Goal: Task Accomplishment & Management: Complete application form

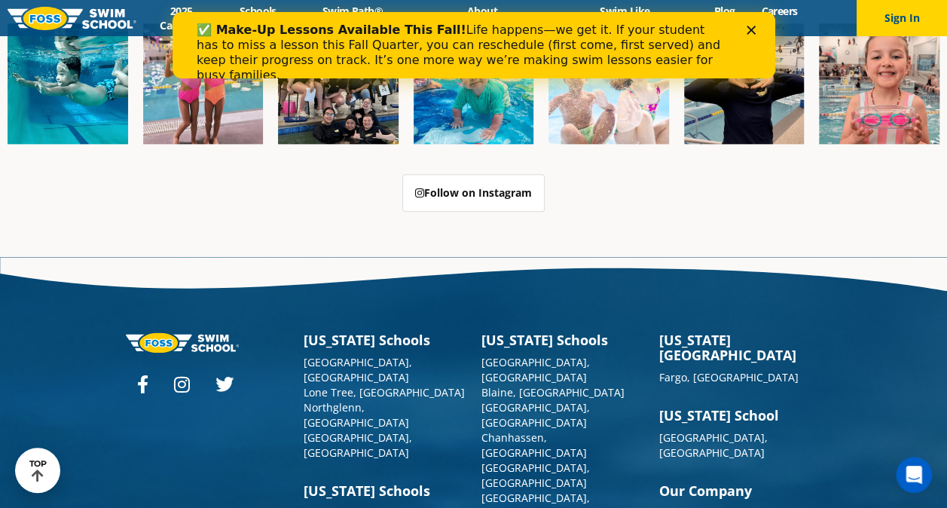
scroll to position [3683, 0]
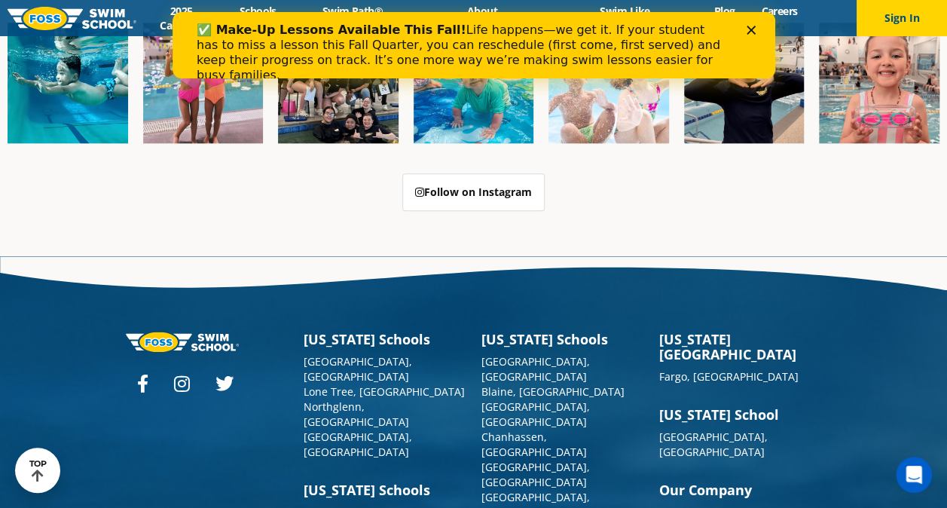
click at [751, 29] on polygon "Close" at bounding box center [750, 30] width 9 height 9
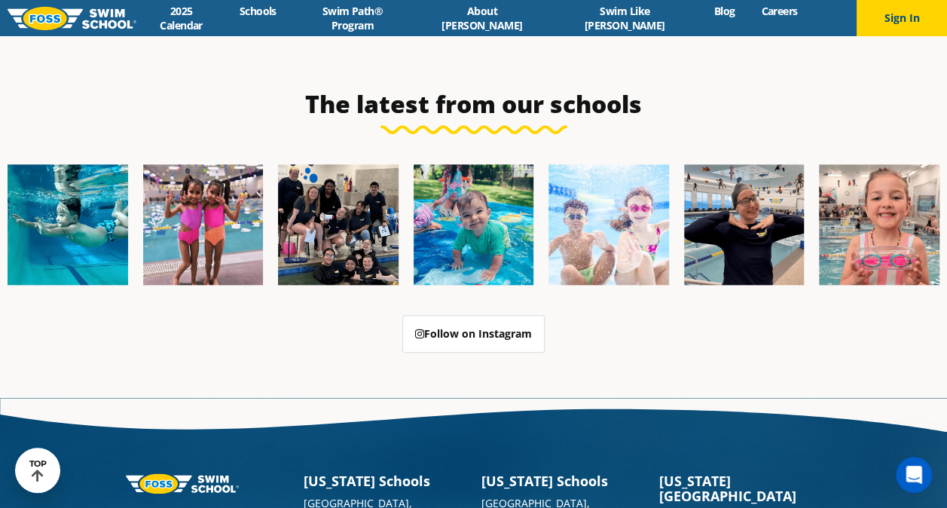
scroll to position [3793, 0]
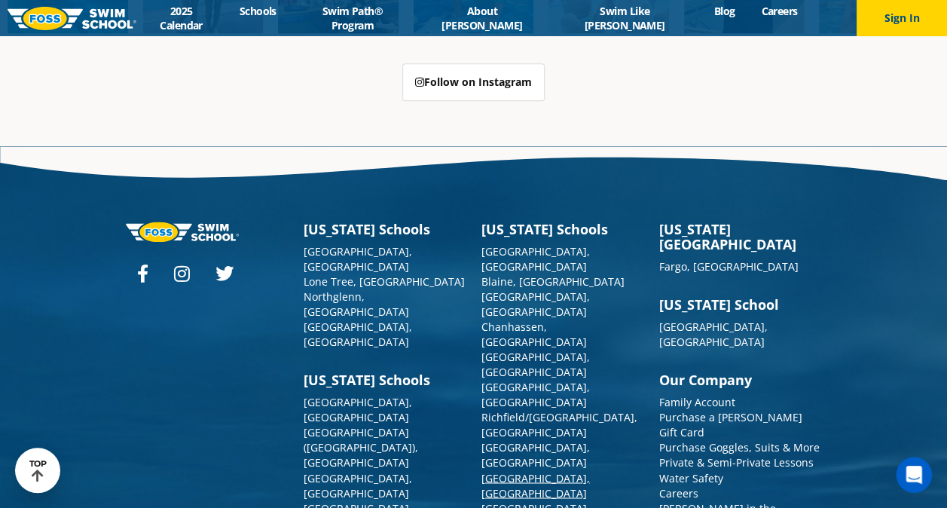
click at [512, 470] on link "[GEOGRAPHIC_DATA], [GEOGRAPHIC_DATA]" at bounding box center [535, 484] width 109 height 29
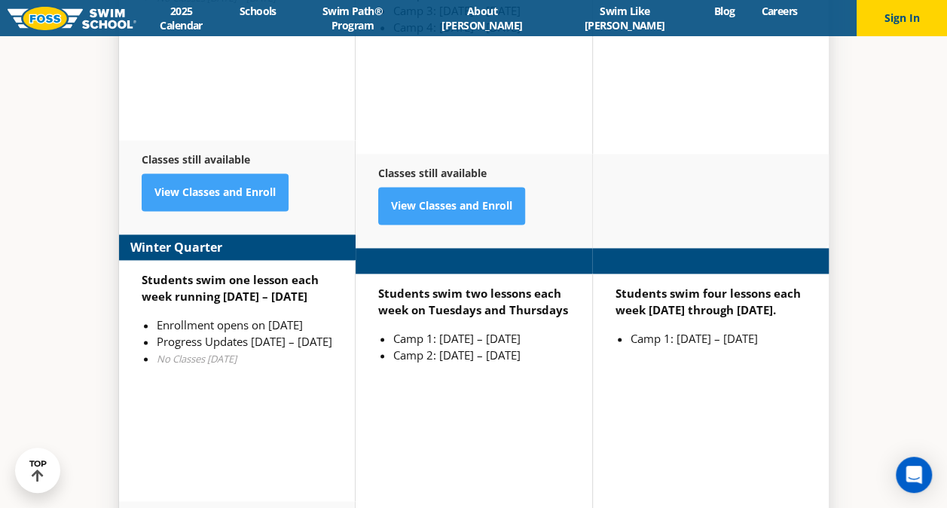
scroll to position [3781, 0]
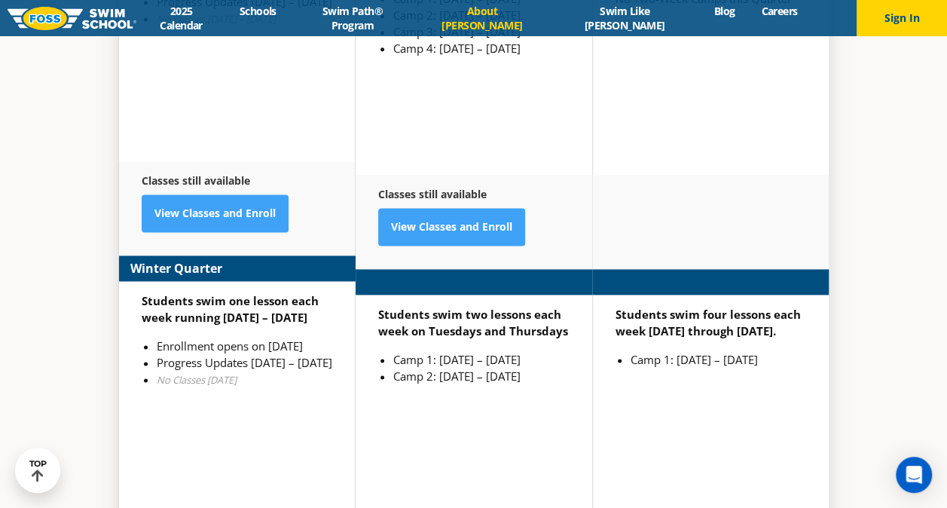
click at [508, 16] on link "About [PERSON_NAME]" at bounding box center [481, 18] width 133 height 29
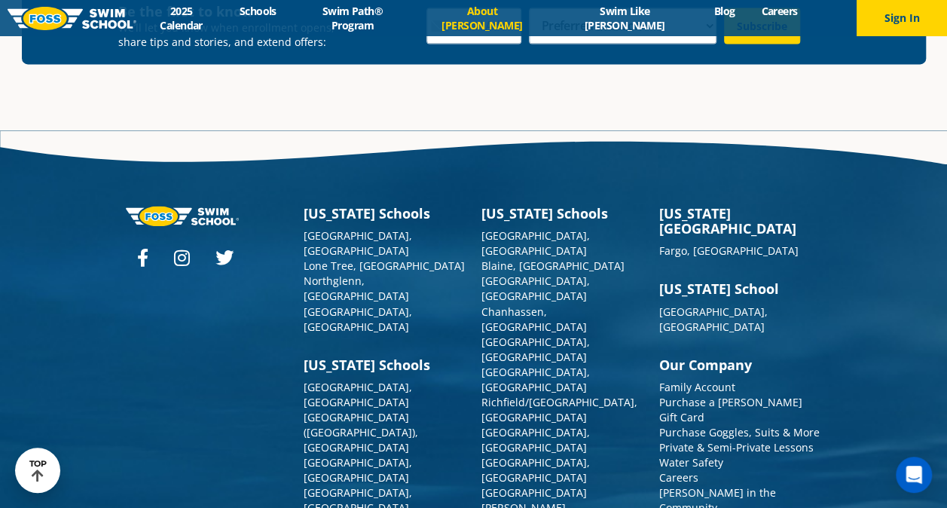
scroll to position [3958, 0]
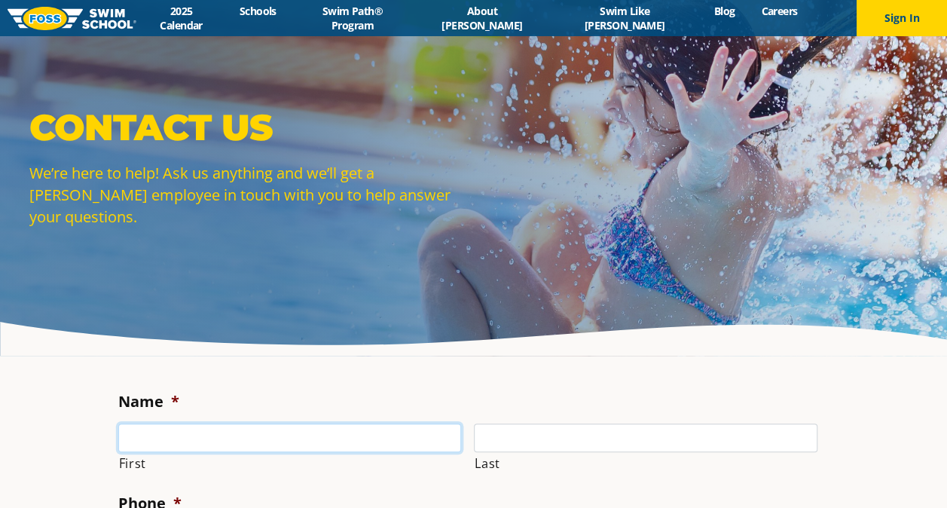
click at [286, 438] on input "First" at bounding box center [290, 437] width 344 height 29
type input "[PERSON_NAME]"
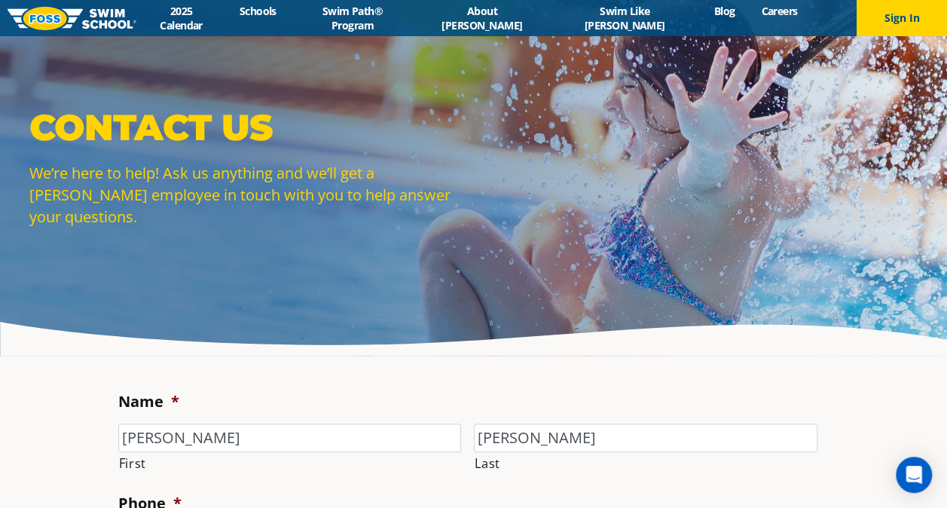
type input "6122802517"
type input "[PERSON_NAME][EMAIL_ADDRESS][PERSON_NAME][DOMAIN_NAME]"
type input "[PHONE_NUMBER]"
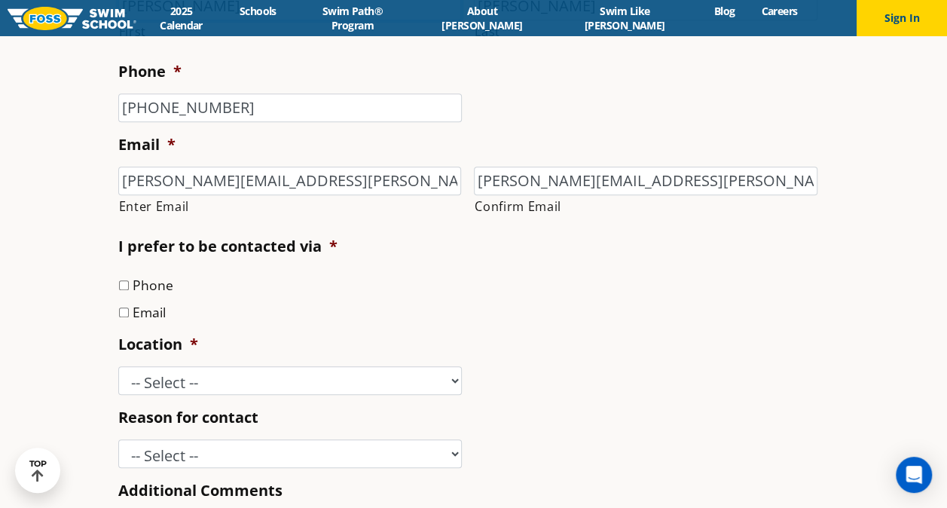
scroll to position [440, 0]
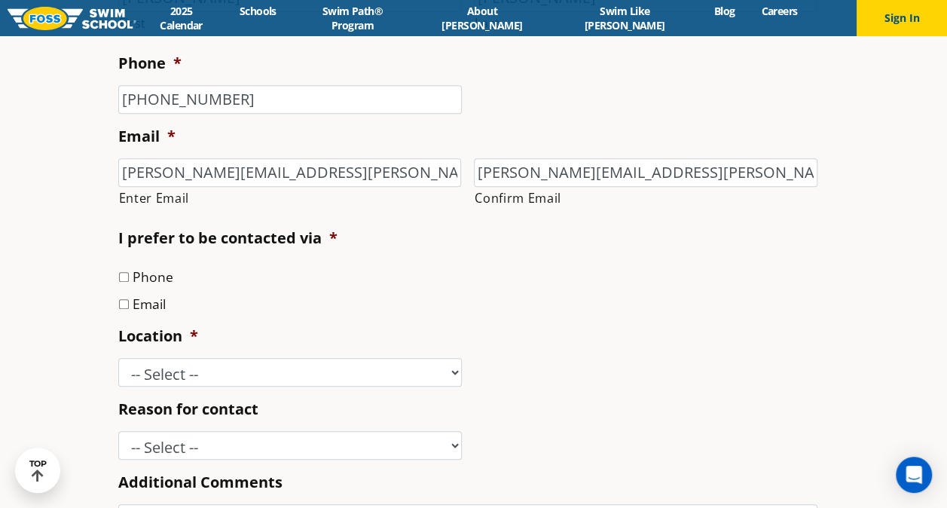
click at [124, 305] on input "Email" at bounding box center [124, 304] width 10 height 10
checkbox input "true"
click at [203, 378] on select "-- Select -- [GEOGRAPHIC_DATA], [GEOGRAPHIC_DATA] [GEOGRAPHIC_DATA] [GEOGRAPHIC…" at bounding box center [290, 372] width 344 height 29
select select "SLP"
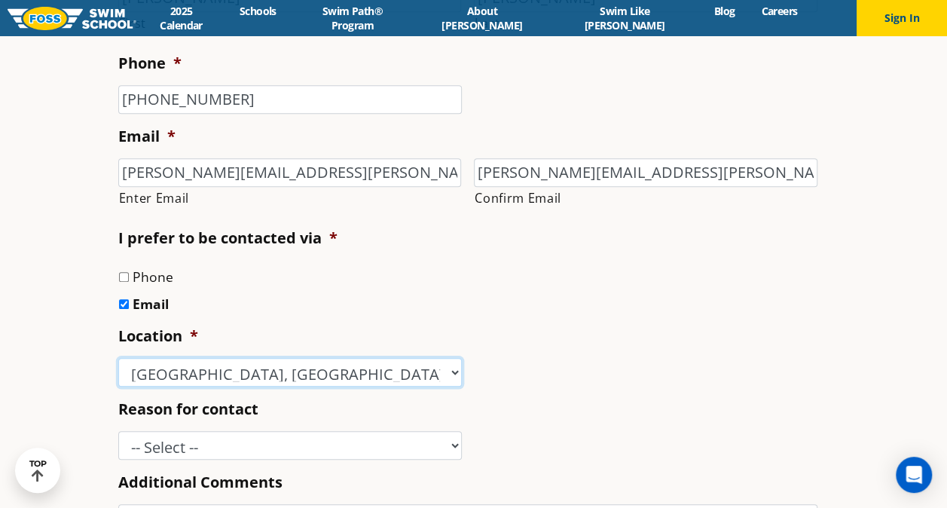
click at [118, 358] on select "-- Select -- [GEOGRAPHIC_DATA], [GEOGRAPHIC_DATA] [GEOGRAPHIC_DATA] [GEOGRAPHIC…" at bounding box center [290, 372] width 344 height 29
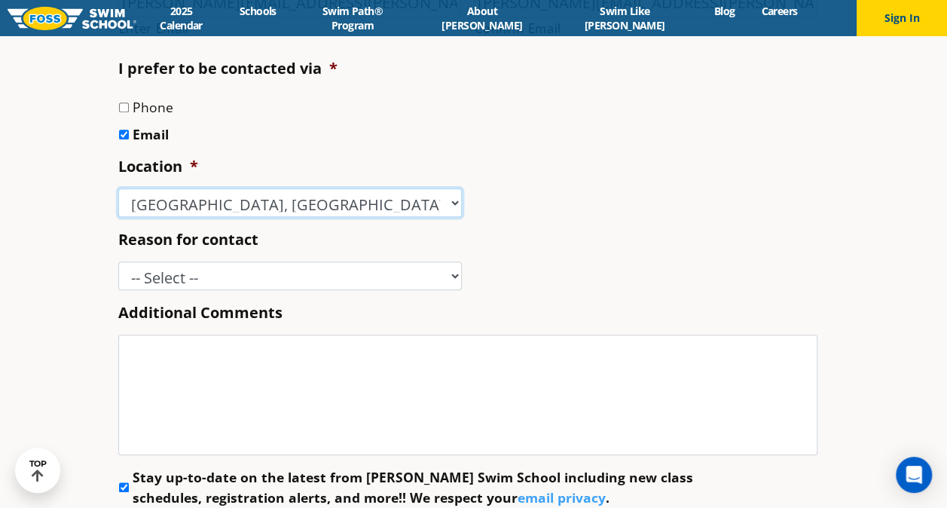
scroll to position [610, 0]
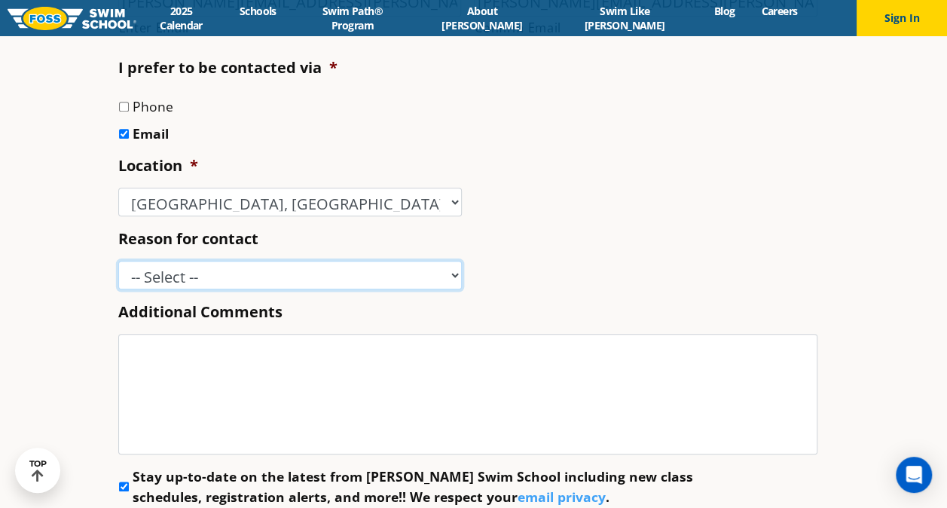
click at [178, 273] on select "-- Select -- Enrollment issue Program question What level is best for my child?…" at bounding box center [290, 275] width 344 height 29
select select "Donation request"
click at [118, 261] on select "-- Select -- Enrollment issue Program question What level is best for my child?…" at bounding box center [290, 275] width 344 height 29
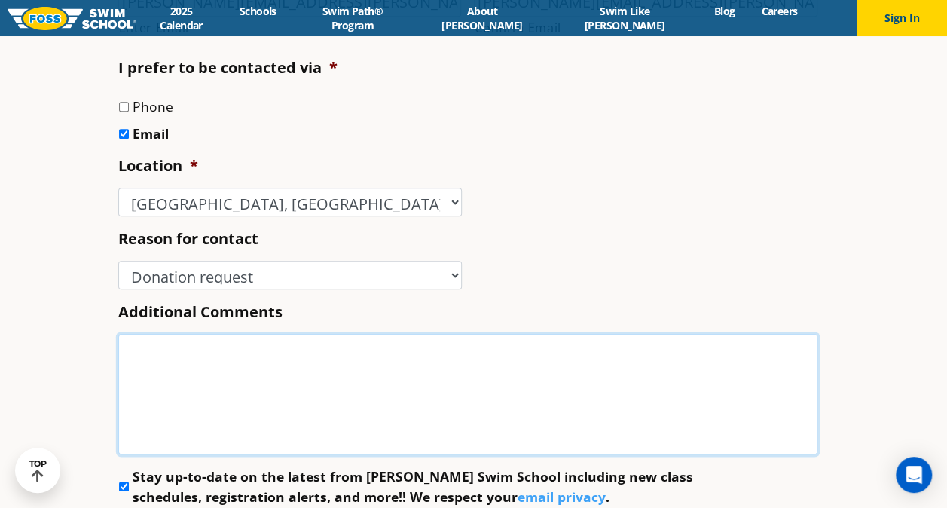
click at [151, 365] on textarea "Additional Comments" at bounding box center [467, 394] width 699 height 121
paste textarea "Hello, insert name! My name is Amelia Carriveau and I am one of the captains on…"
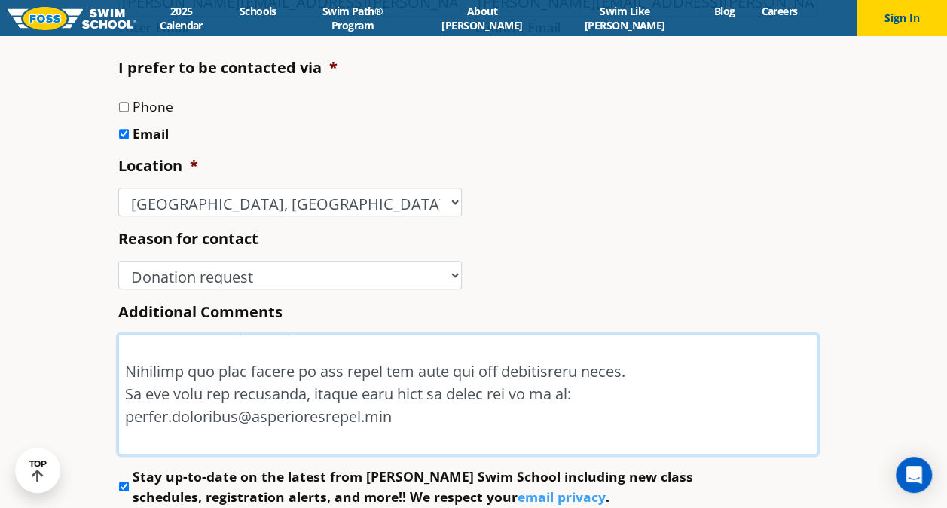
scroll to position [451, 0]
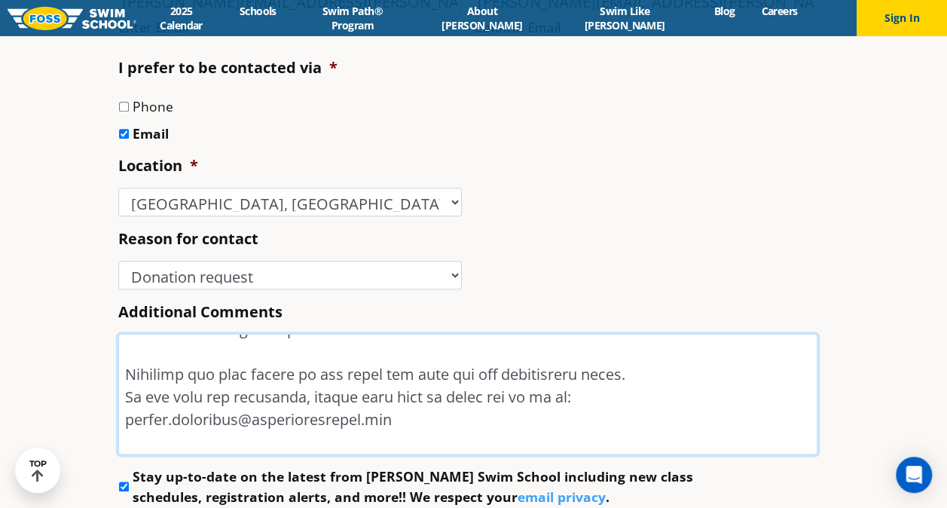
drag, startPoint x: 122, startPoint y: 371, endPoint x: 666, endPoint y: 375, distance: 544.0
click at [666, 375] on textarea "Additional Comments" at bounding box center [467, 394] width 699 height 121
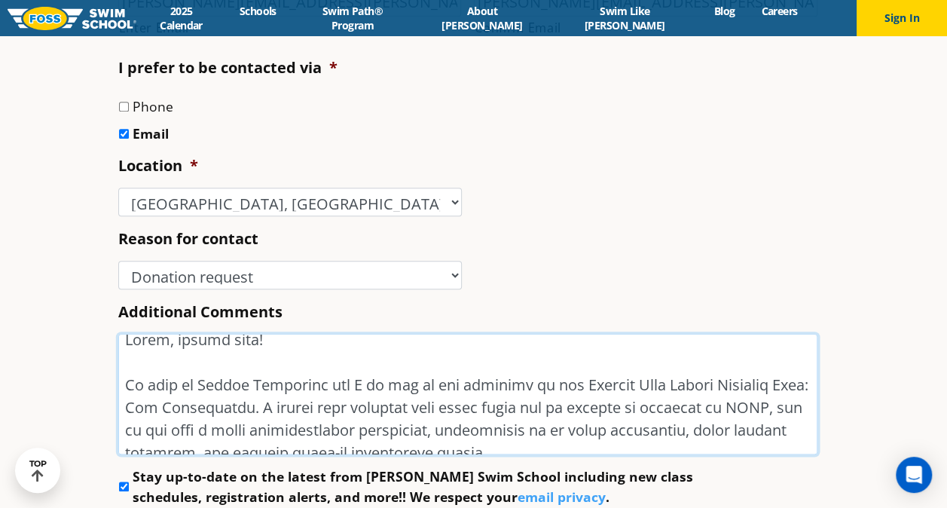
scroll to position [0, 0]
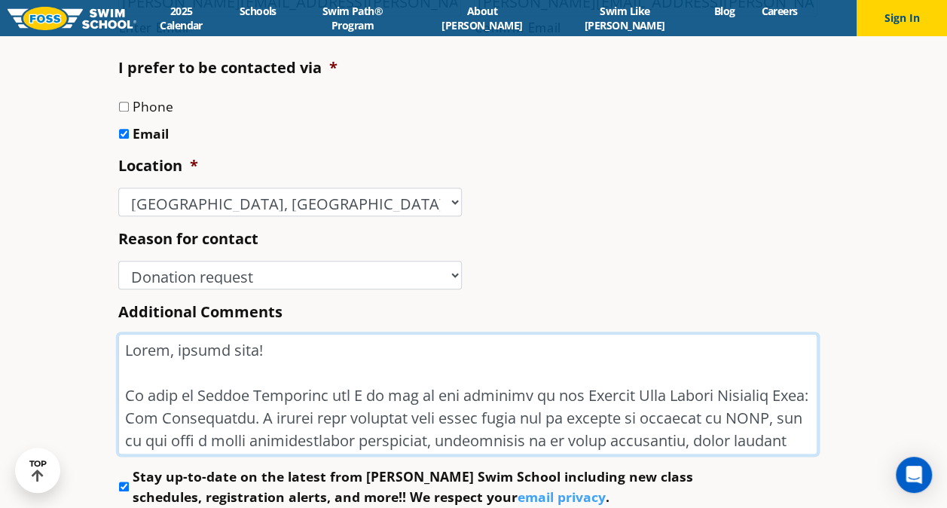
click at [268, 364] on textarea "Additional Comments" at bounding box center [467, 394] width 699 height 121
click at [277, 353] on textarea "Additional Comments" at bounding box center [467, 394] width 699 height 121
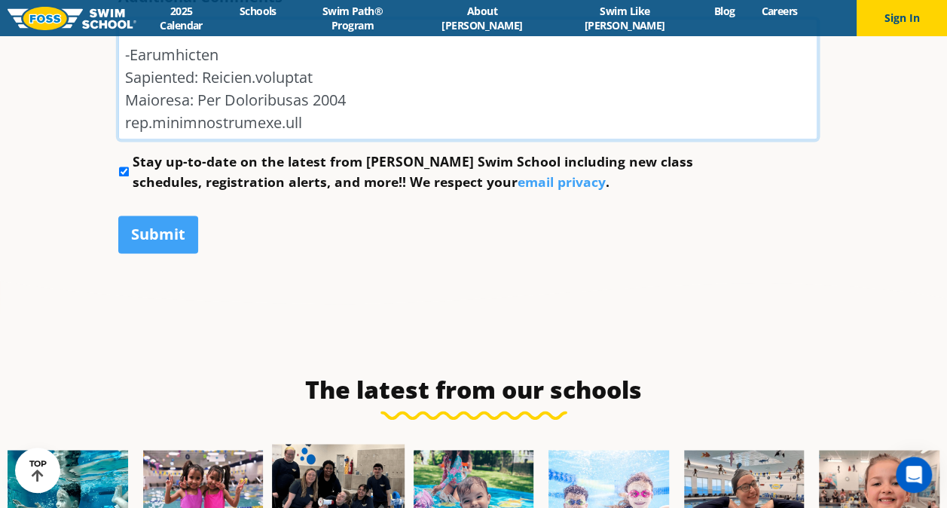
scroll to position [922, 0]
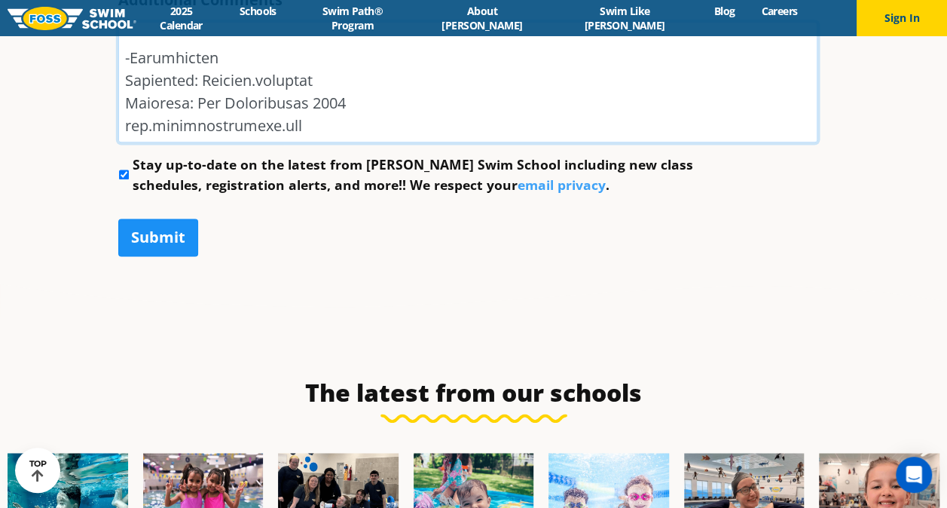
type textarea "Hello, Foss Swim School! My name is Amelia Carriveau and I am one of the captai…"
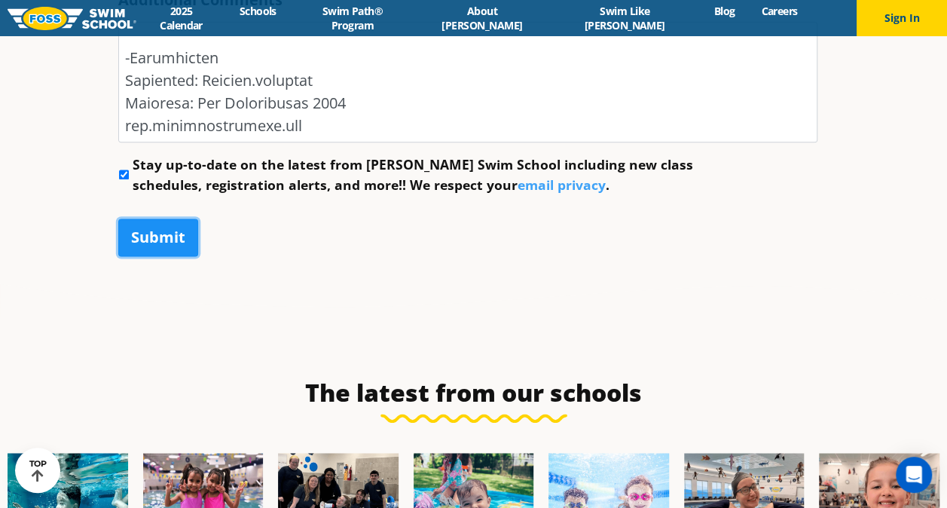
click at [164, 242] on input "Submit" at bounding box center [158, 238] width 80 height 38
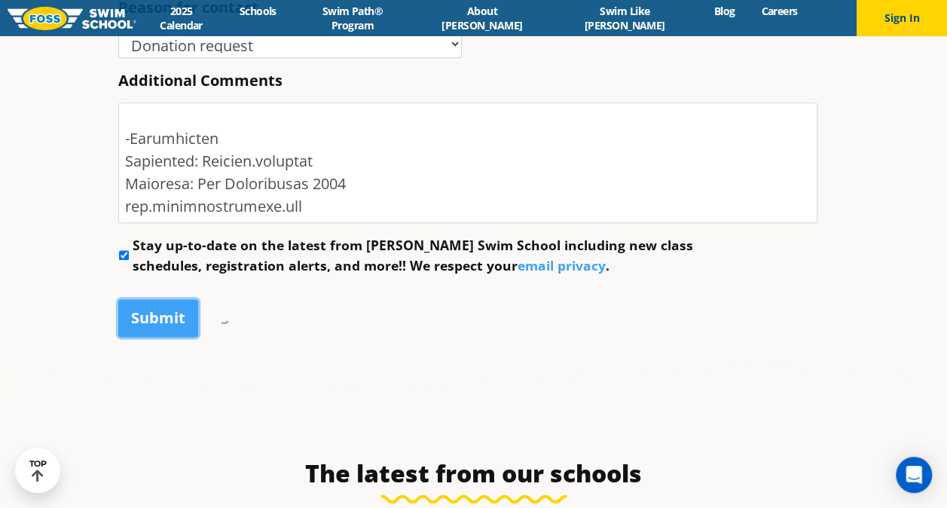
scroll to position [839, 0]
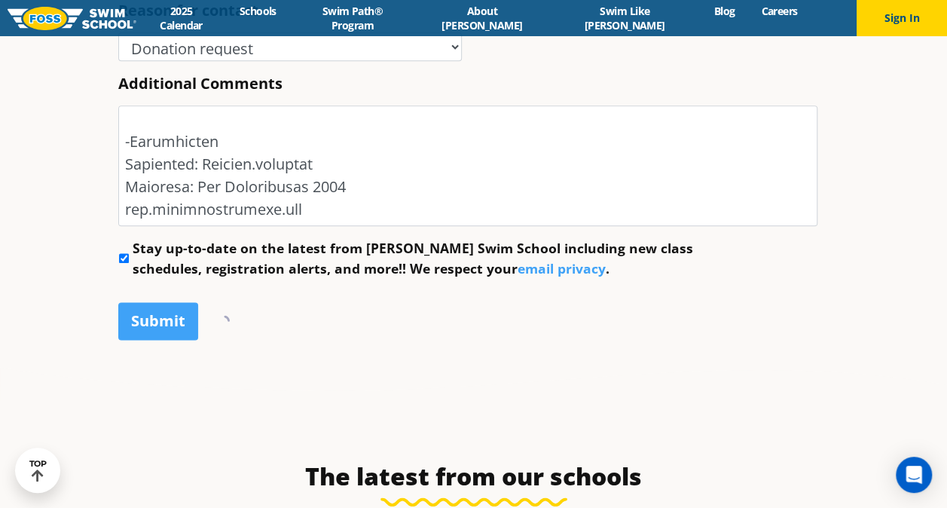
click at [125, 255] on input "Stay up-to-date on the latest from Foss Swim School including new class schedul…" at bounding box center [124, 258] width 10 height 10
checkbox input "false"
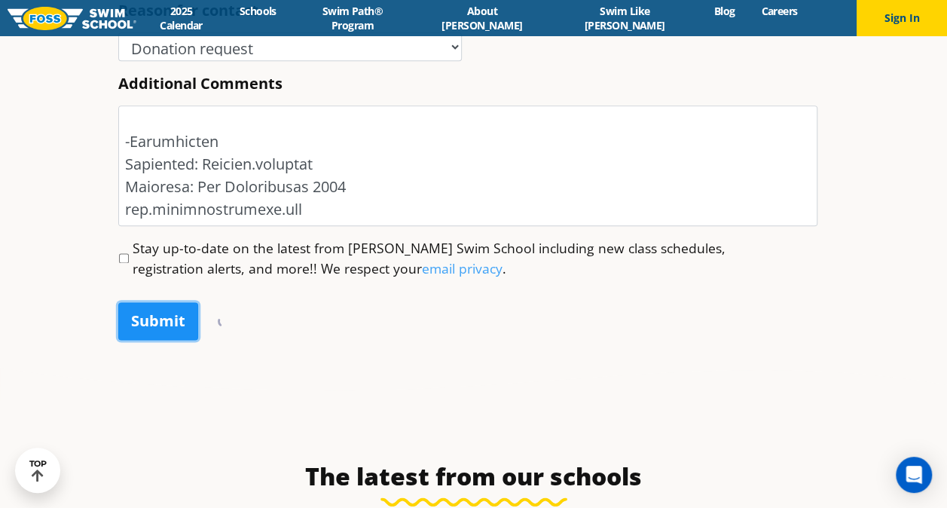
click at [175, 314] on input "Submit" at bounding box center [158, 321] width 80 height 38
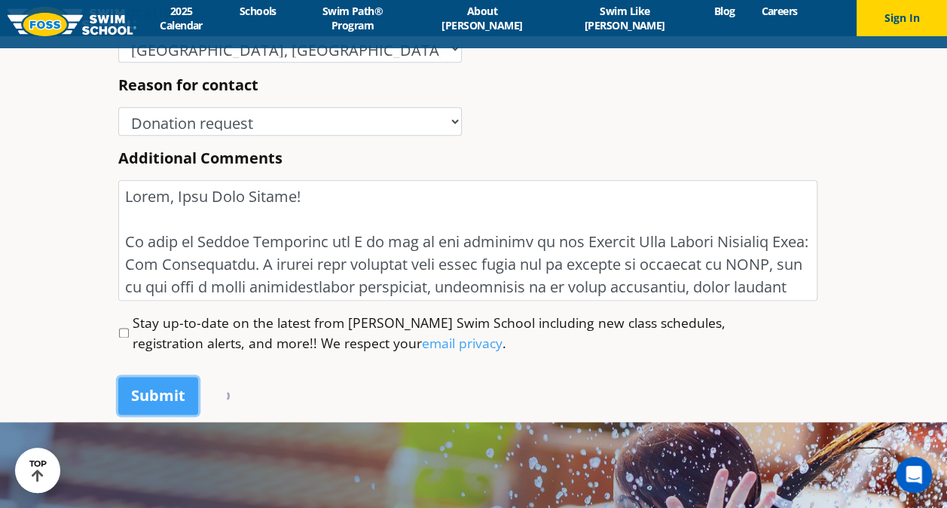
scroll to position [0, 0]
click at [157, 404] on input "Submit" at bounding box center [158, 396] width 80 height 38
